Goal: Transaction & Acquisition: Purchase product/service

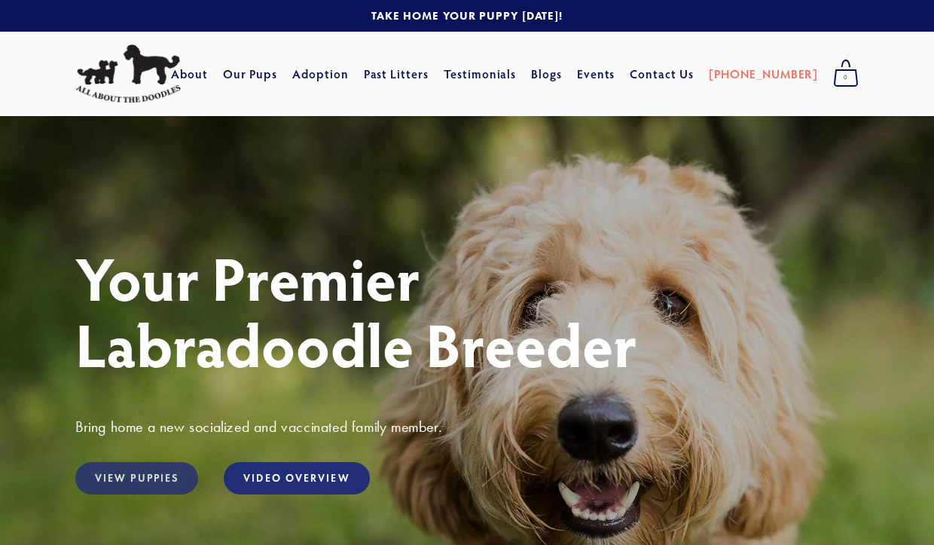
click at [174, 476] on link "View Puppies" at bounding box center [136, 478] width 123 height 32
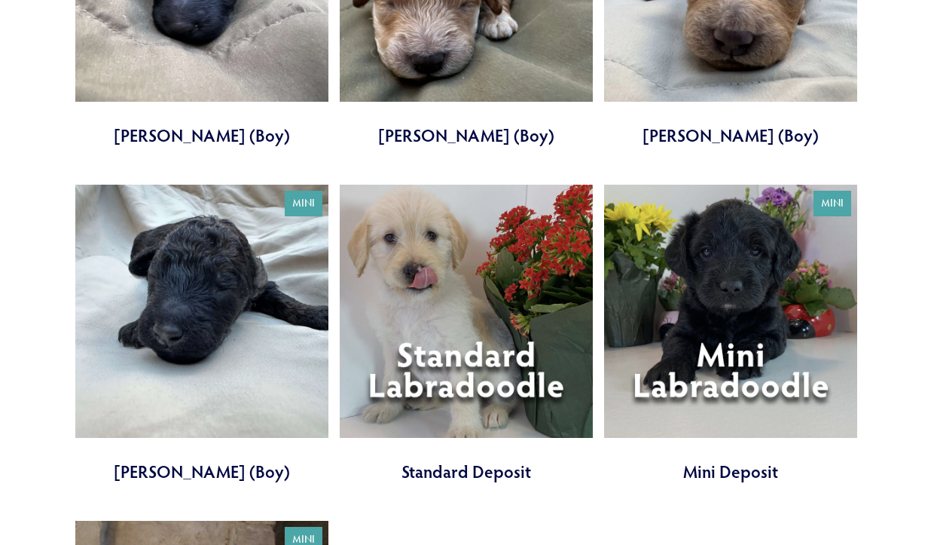
scroll to position [3495, 0]
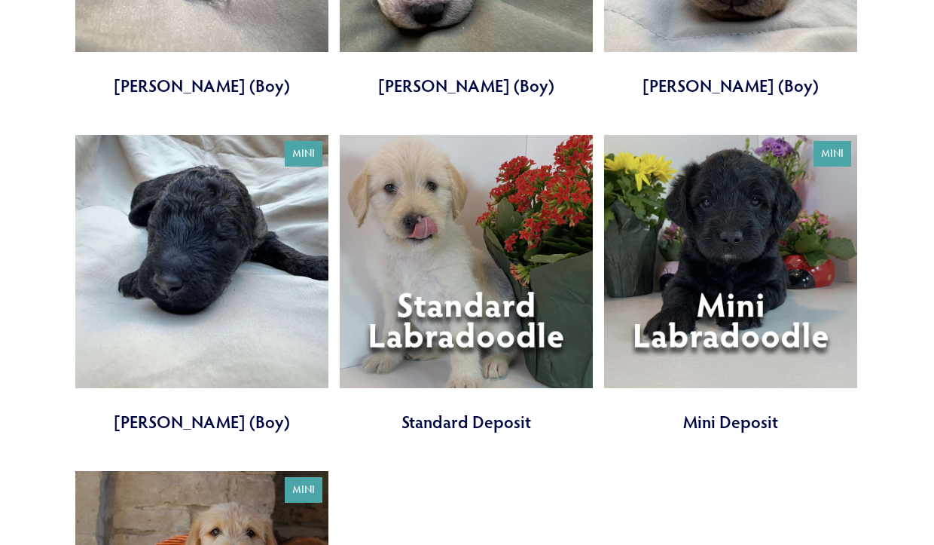
click at [729, 237] on link at bounding box center [730, 284] width 253 height 298
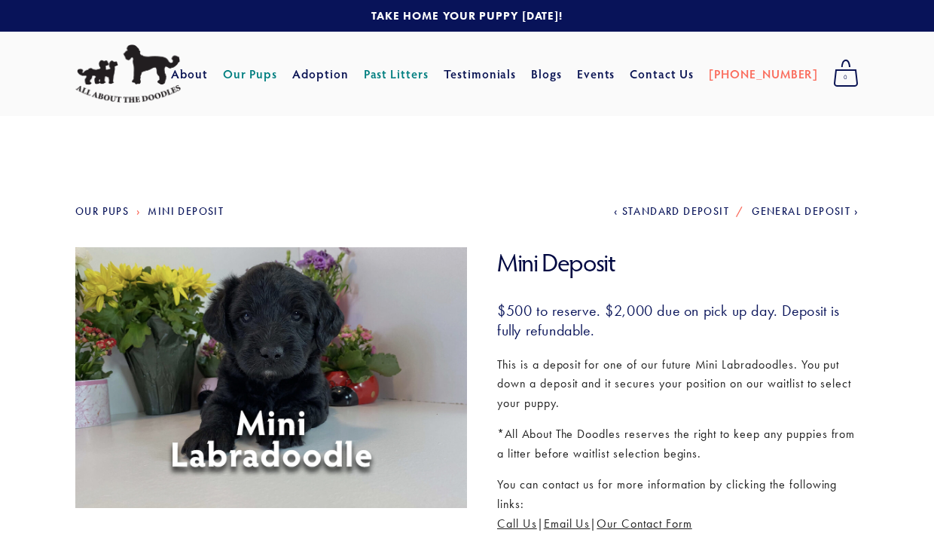
click at [278, 71] on link "Our Pups" at bounding box center [250, 73] width 55 height 27
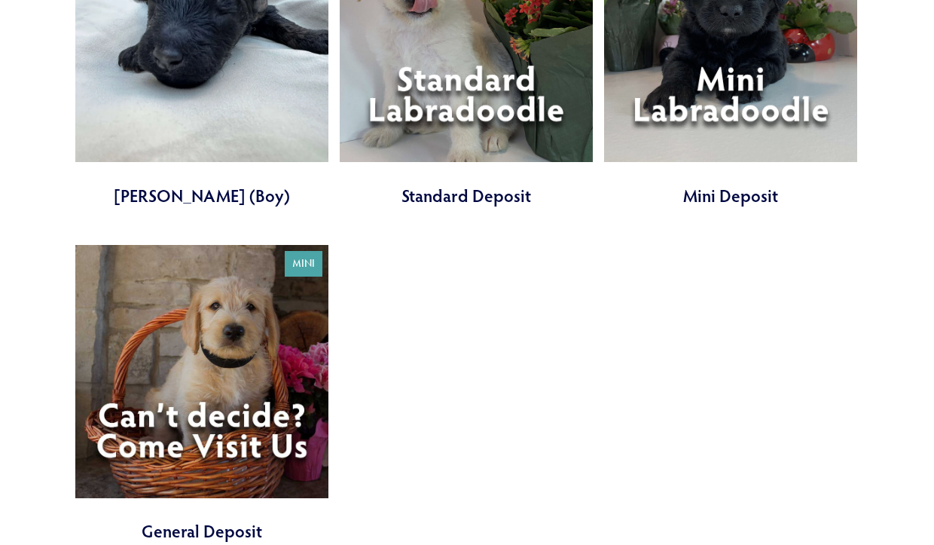
scroll to position [3724, 0]
